Goal: Task Accomplishment & Management: Manage account settings

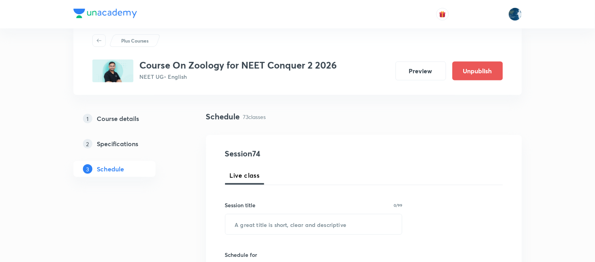
scroll to position [44, 0]
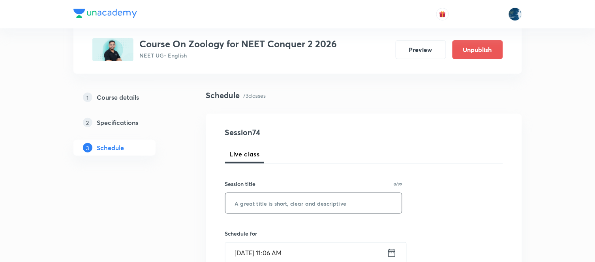
click at [307, 204] on input "text" at bounding box center [313, 203] width 177 height 20
type input "Body Fluids and Circulations"
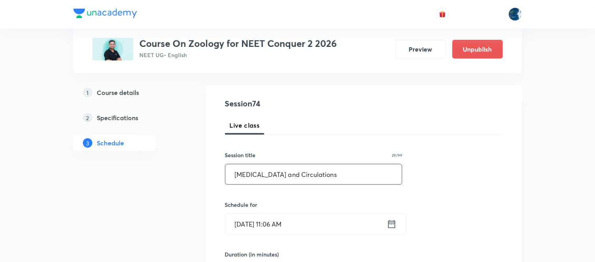
scroll to position [88, 0]
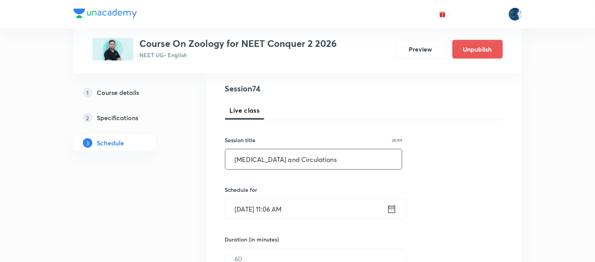
click at [392, 210] on icon at bounding box center [392, 209] width 10 height 11
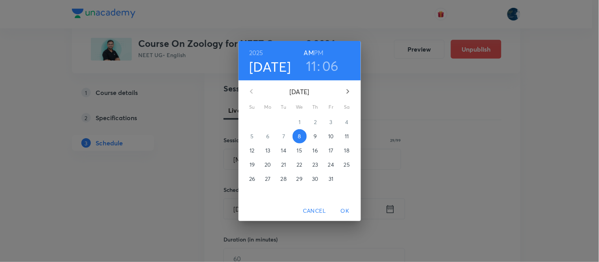
click at [330, 67] on h3 "06" at bounding box center [330, 66] width 17 height 17
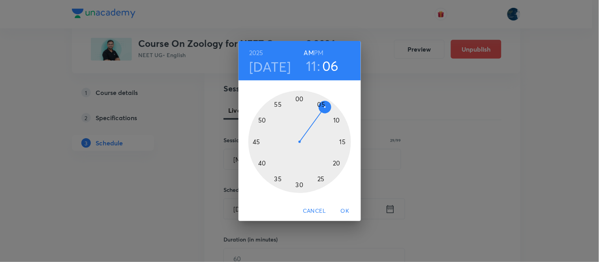
click at [341, 142] on div at bounding box center [299, 142] width 103 height 103
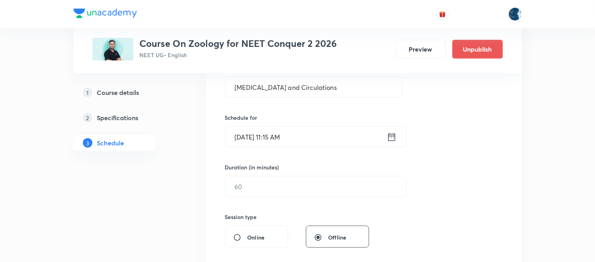
scroll to position [175, 0]
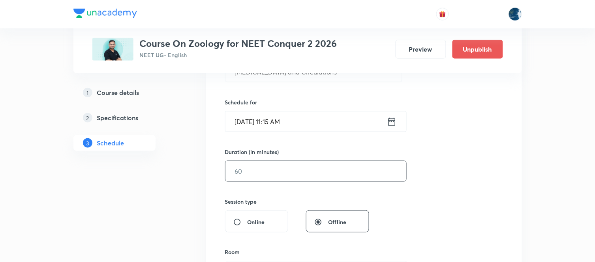
click at [283, 170] on input "text" at bounding box center [315, 171] width 181 height 20
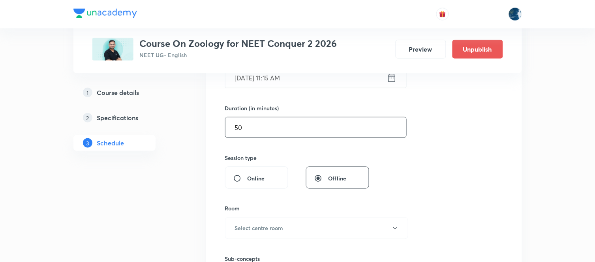
scroll to position [263, 0]
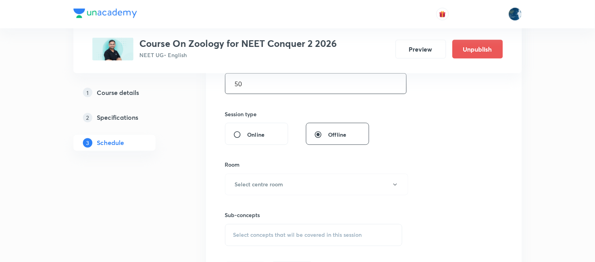
type input "50"
click at [393, 188] on button "Select centre room" at bounding box center [316, 185] width 183 height 22
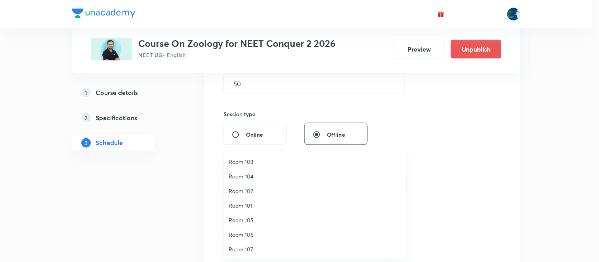
click at [147, 198] on div at bounding box center [299, 131] width 599 height 262
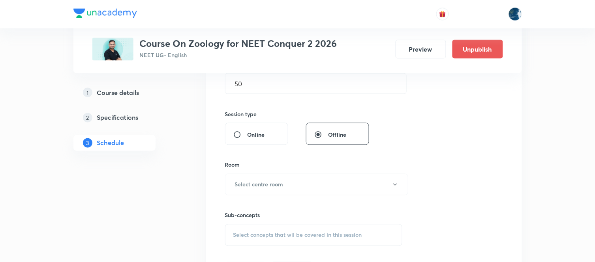
click at [295, 187] on button "Select centre room" at bounding box center [316, 185] width 183 height 22
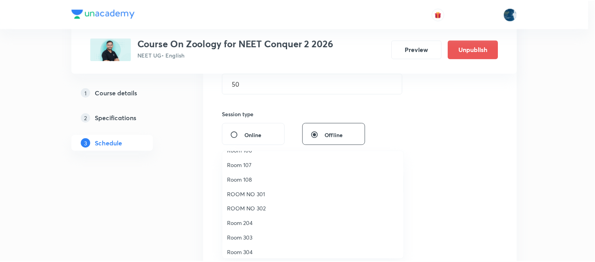
scroll to position [88, 0]
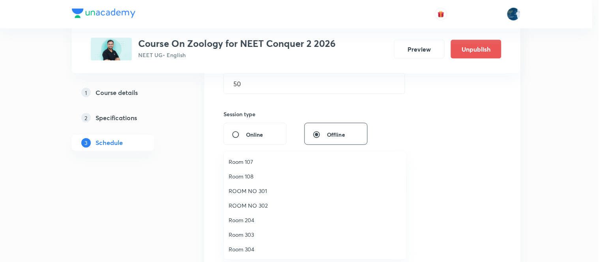
click at [255, 220] on span "Room 204" at bounding box center [314, 220] width 173 height 8
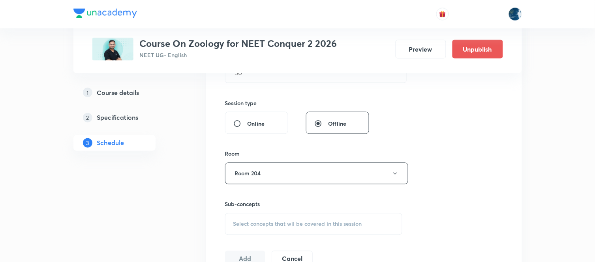
scroll to position [307, 0]
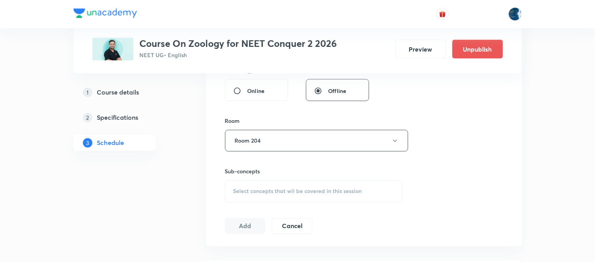
click at [247, 191] on span "Select concepts that wil be covered in this session" at bounding box center [297, 192] width 129 height 6
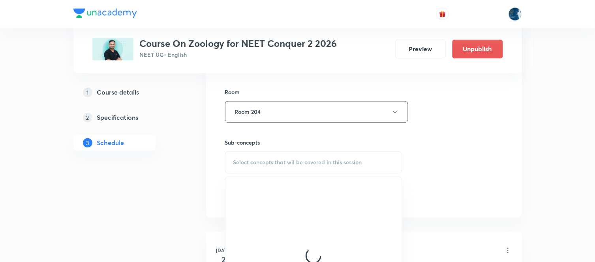
scroll to position [350, 0]
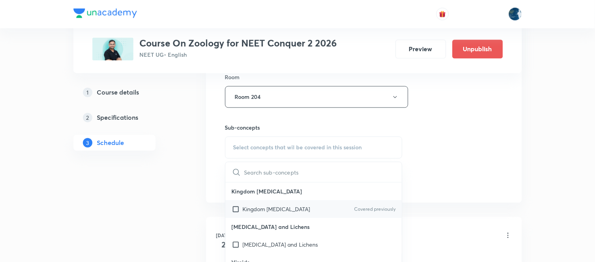
click at [236, 213] on input "checkbox" at bounding box center [237, 210] width 11 height 8
click at [236, 213] on div "Kingdom Protista Covered previously" at bounding box center [313, 210] width 177 height 18
click at [232, 204] on div "Kingdom Protista Covered previously" at bounding box center [313, 210] width 177 height 18
checkbox input "true"
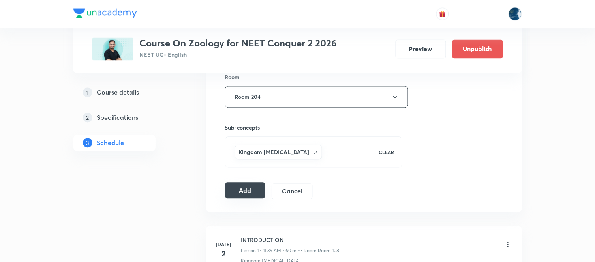
click at [241, 191] on button "Add" at bounding box center [245, 191] width 41 height 16
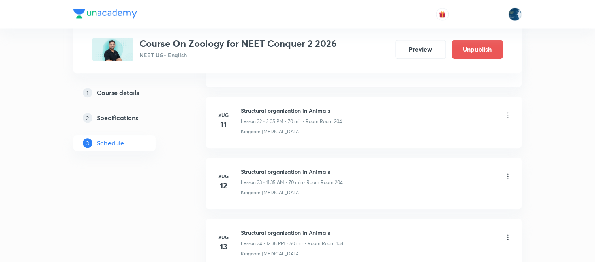
scroll to position [4538, 0]
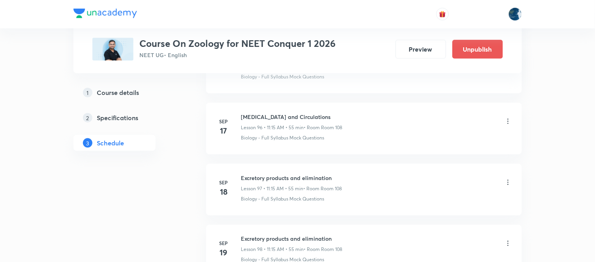
scroll to position [7044, 0]
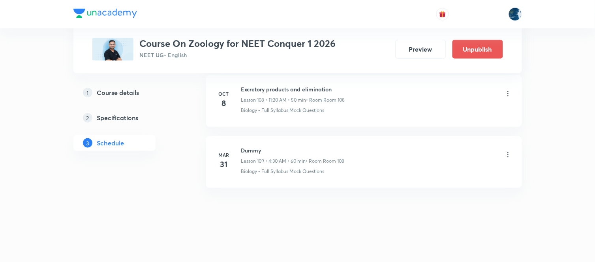
click at [511, 95] on icon at bounding box center [508, 94] width 8 height 8
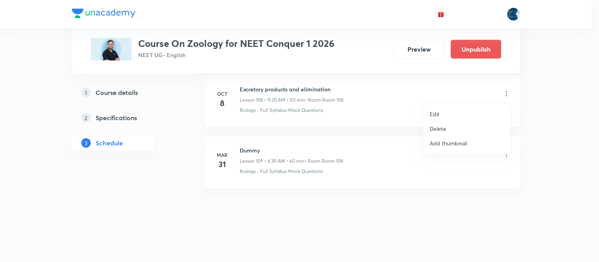
click at [457, 133] on li "Delete" at bounding box center [466, 129] width 86 height 15
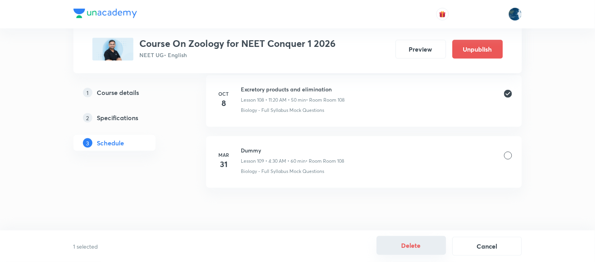
click at [396, 242] on button "Delete" at bounding box center [410, 245] width 69 height 19
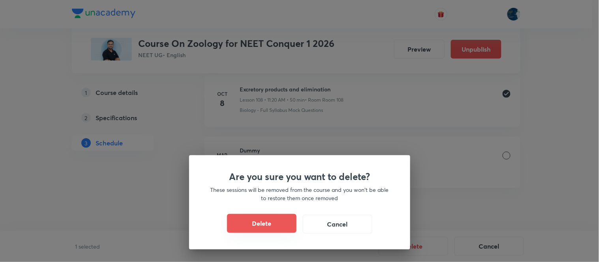
click at [264, 222] on button "Delete" at bounding box center [261, 223] width 69 height 19
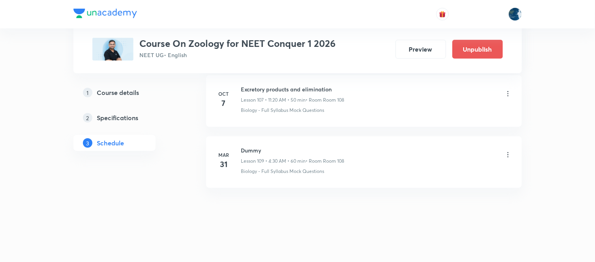
scroll to position [6983, 0]
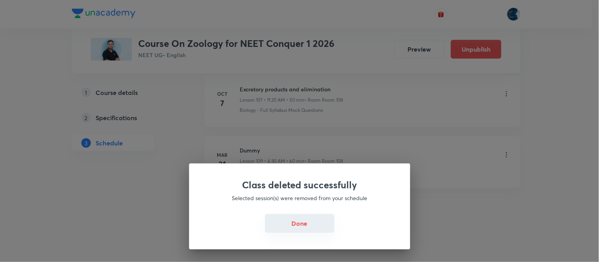
click at [305, 229] on button "Done" at bounding box center [299, 223] width 69 height 19
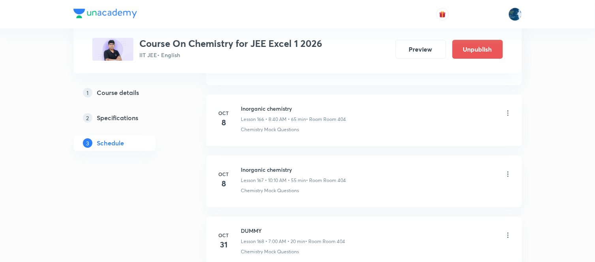
scroll to position [10707, 0]
